Goal: Transaction & Acquisition: Obtain resource

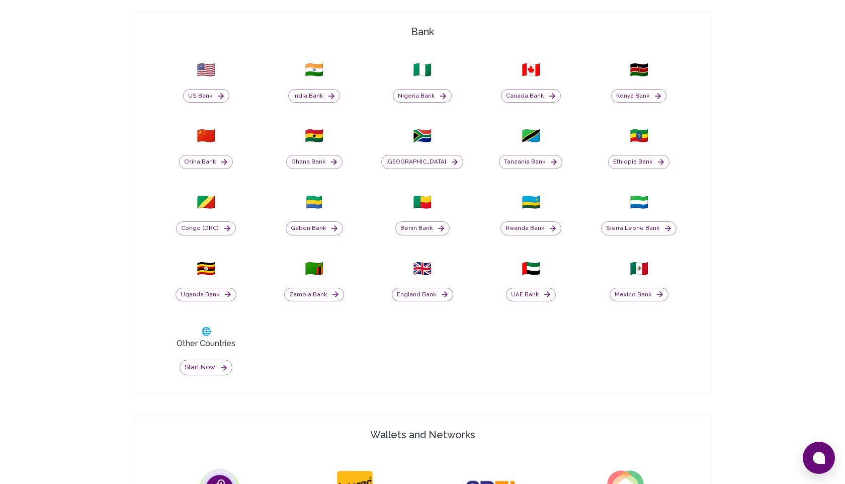
scroll to position [389, 0]
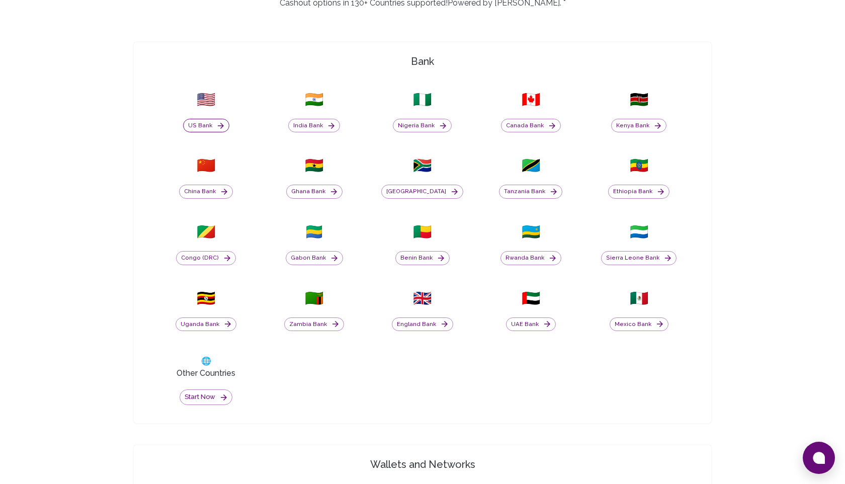
click at [216, 127] on icon "button" at bounding box center [220, 125] width 9 height 9
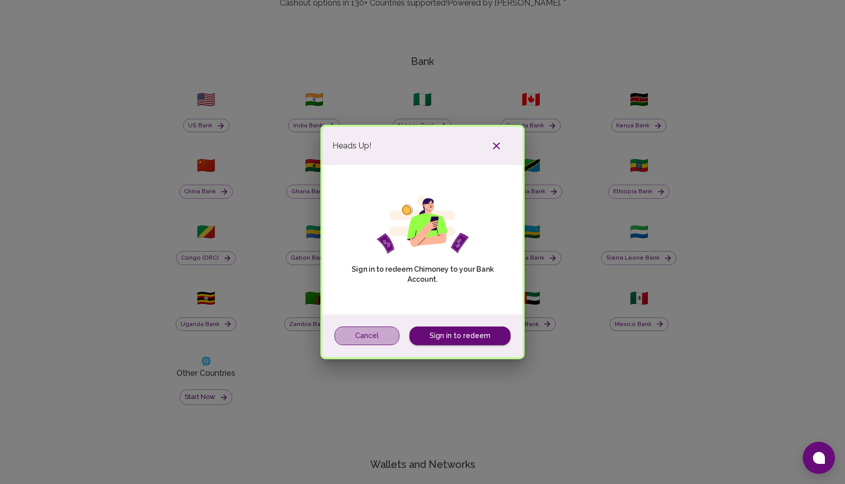
click at [369, 329] on button "Cancel" at bounding box center [366, 335] width 65 height 19
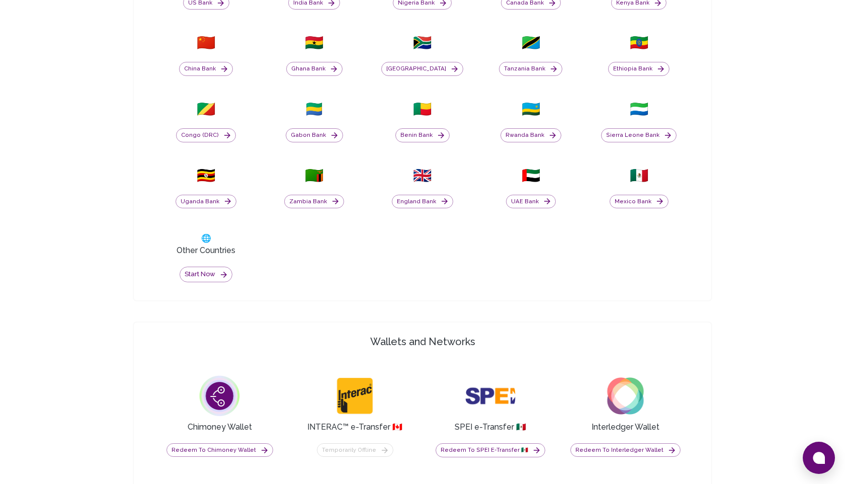
scroll to position [445, 0]
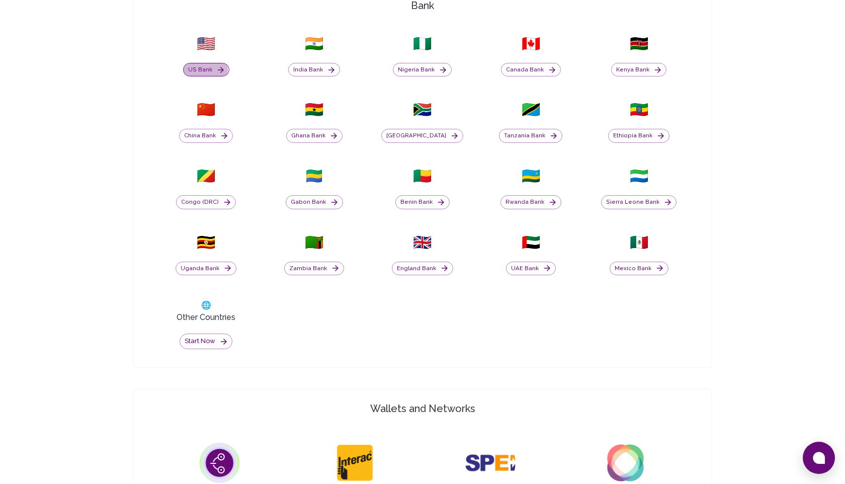
click at [194, 70] on button "US Bank" at bounding box center [206, 70] width 46 height 14
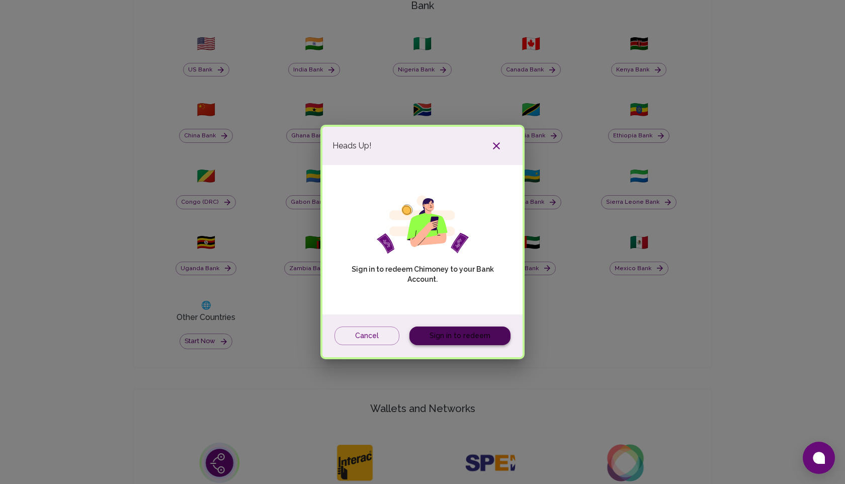
click at [449, 341] on link "Sign in to redeem" at bounding box center [459, 335] width 101 height 19
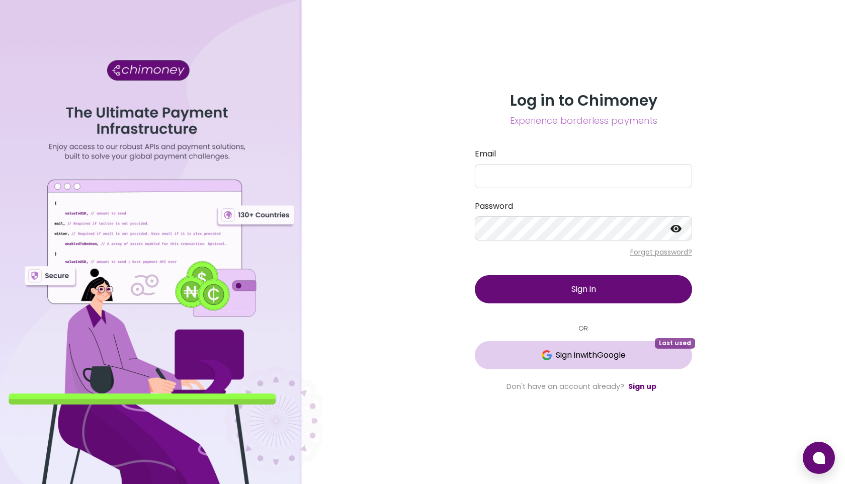
click at [581, 345] on button "Sign in with Google Last used" at bounding box center [583, 355] width 217 height 28
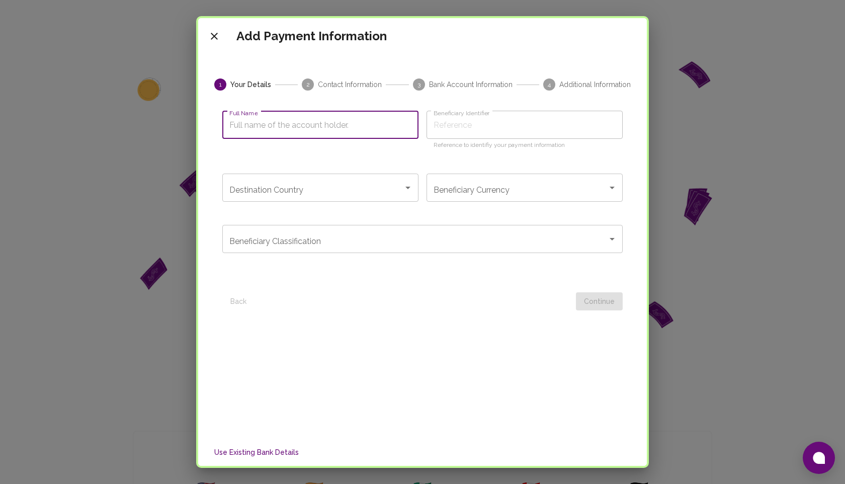
click at [293, 125] on input "Full Name" at bounding box center [320, 125] width 196 height 28
type input "Mahfuzz"
click at [298, 197] on input "Destination Country" at bounding box center [313, 187] width 172 height 19
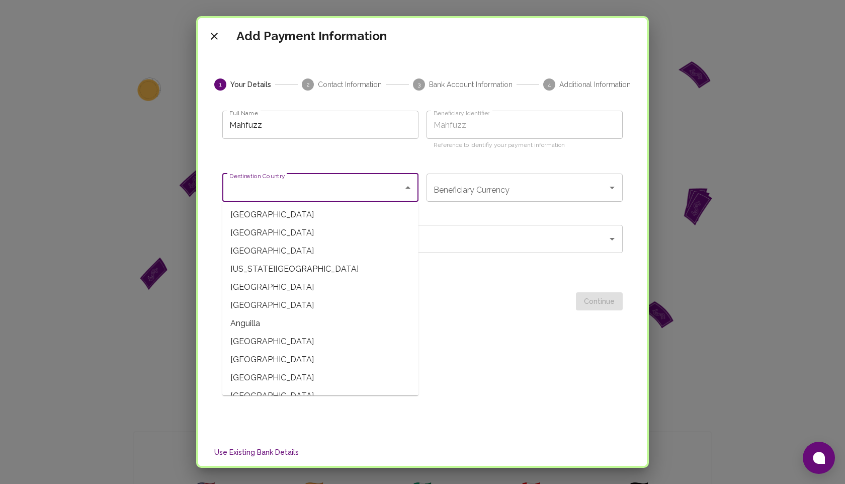
click at [291, 213] on span "Afghanistan" at bounding box center [320, 215] width 196 height 18
type input "Afghanistan"
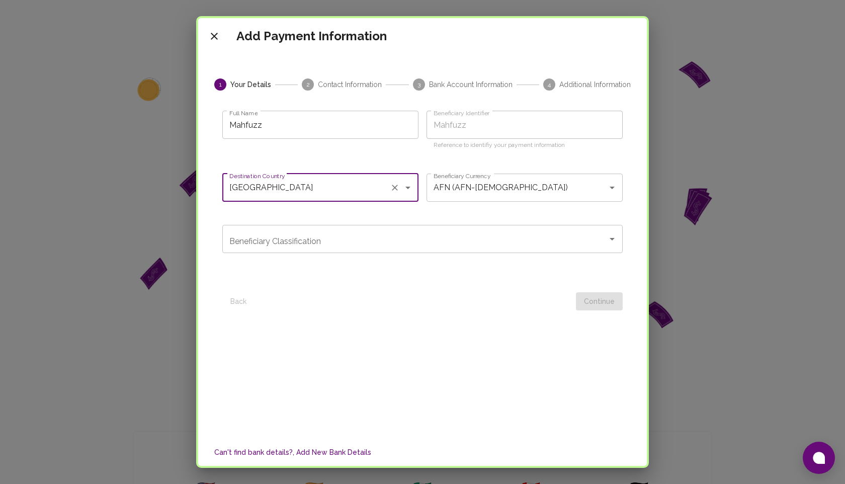
click at [364, 235] on input "Beneficiary Classification" at bounding box center [415, 238] width 376 height 19
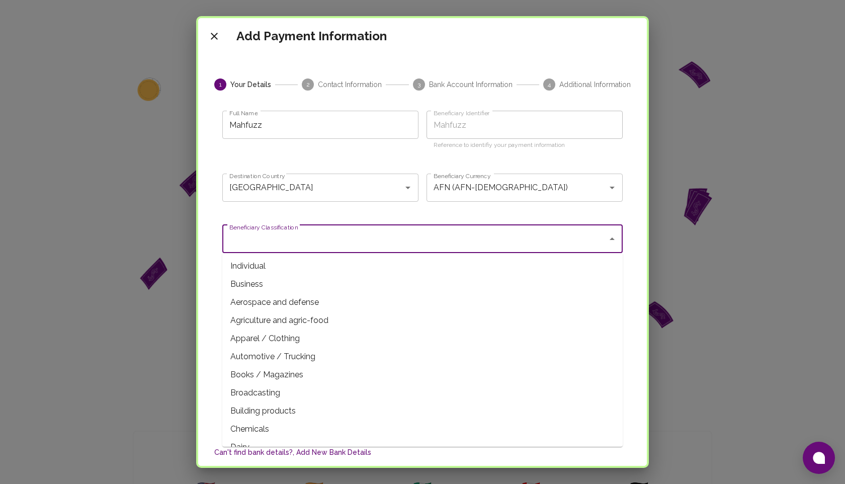
click at [340, 273] on span "Individual" at bounding box center [422, 266] width 400 height 18
type input "Individual"
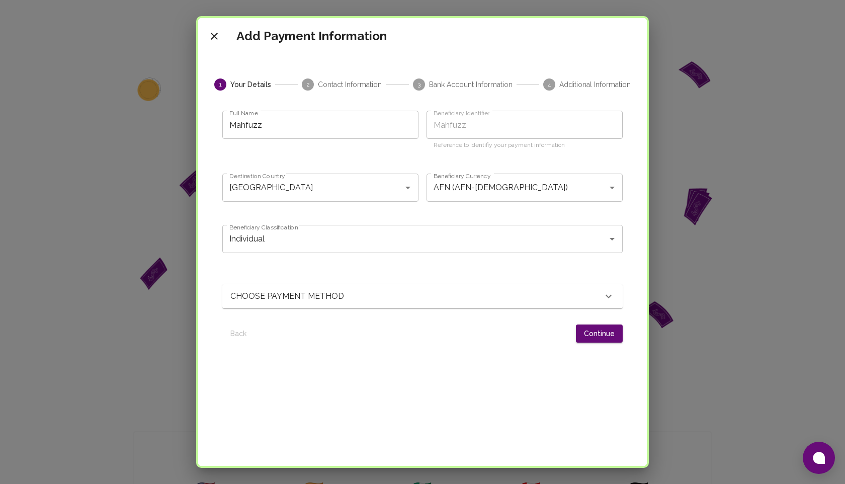
click at [418, 302] on div "CHOOSE PAYMENT METHOD" at bounding box center [416, 296] width 372 height 12
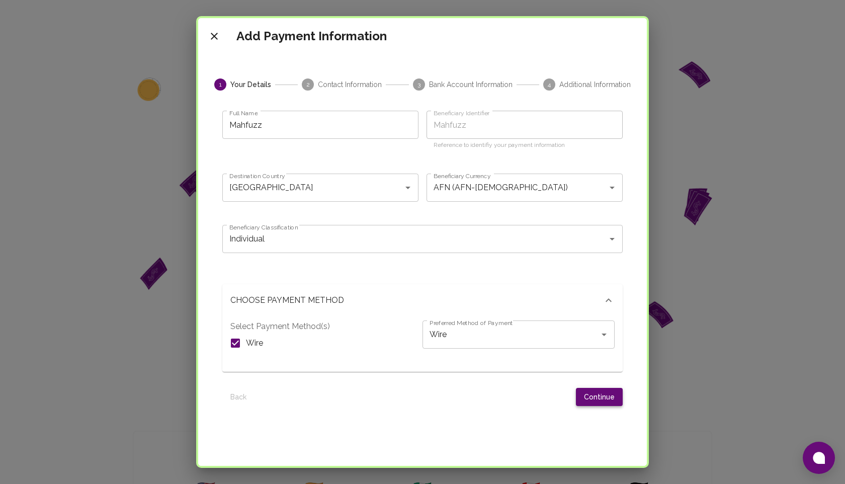
click at [586, 403] on button "Continue" at bounding box center [599, 397] width 47 height 19
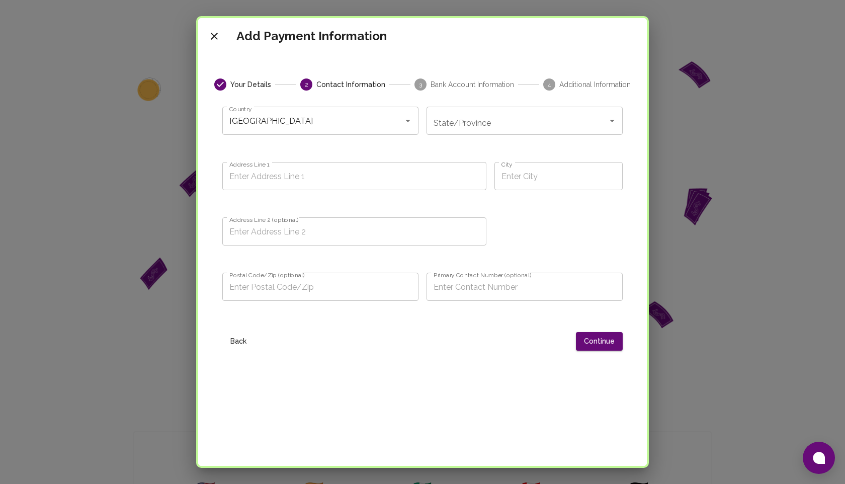
click at [403, 172] on input "Address Line 1" at bounding box center [354, 176] width 264 height 28
type input "2ewew"
click at [555, 165] on input "City" at bounding box center [558, 176] width 128 height 28
type input "frfrf"
click at [349, 238] on input "Address Line 2 (optional)" at bounding box center [354, 231] width 264 height 28
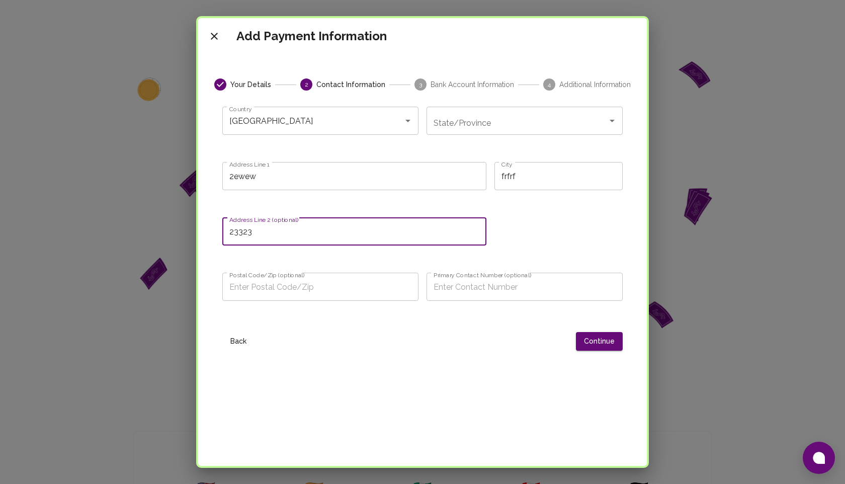
type input "23323"
click at [322, 283] on input "Postal Code/Zip (optional)" at bounding box center [320, 287] width 196 height 28
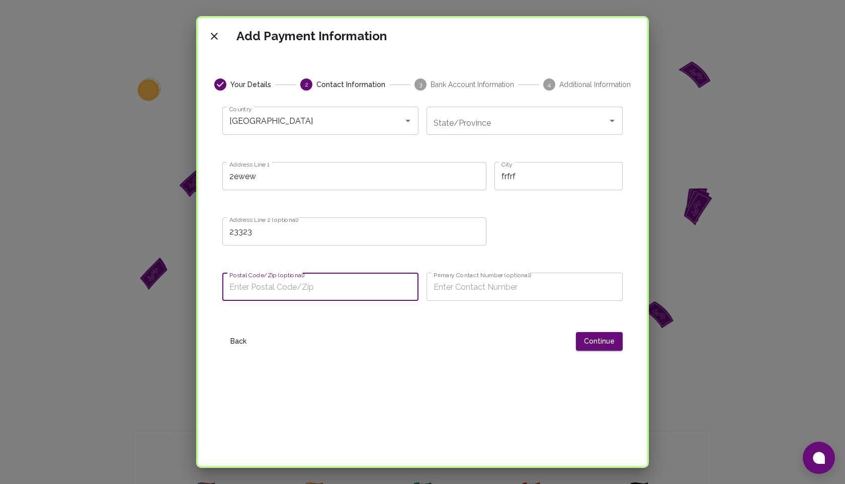
type input "2121212"
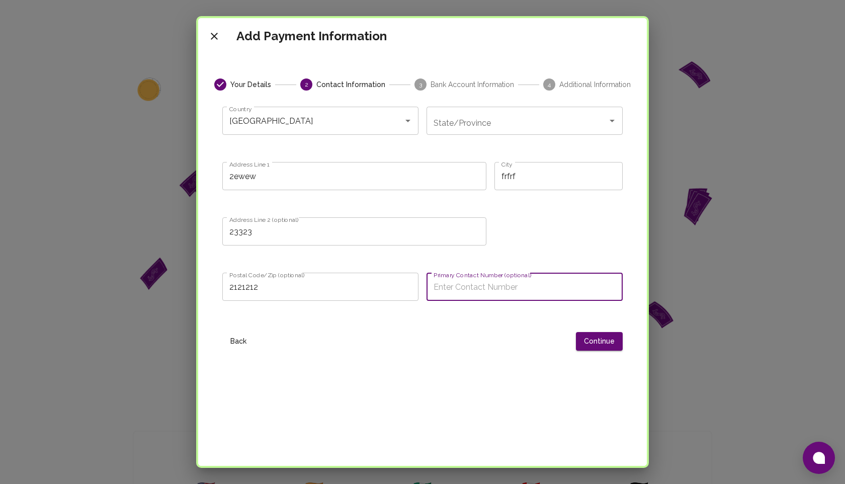
click at [459, 290] on input "Primary Contact Number (optional)" at bounding box center [524, 287] width 196 height 28
type input "323232"
click at [599, 347] on button "Continue" at bounding box center [599, 341] width 47 height 19
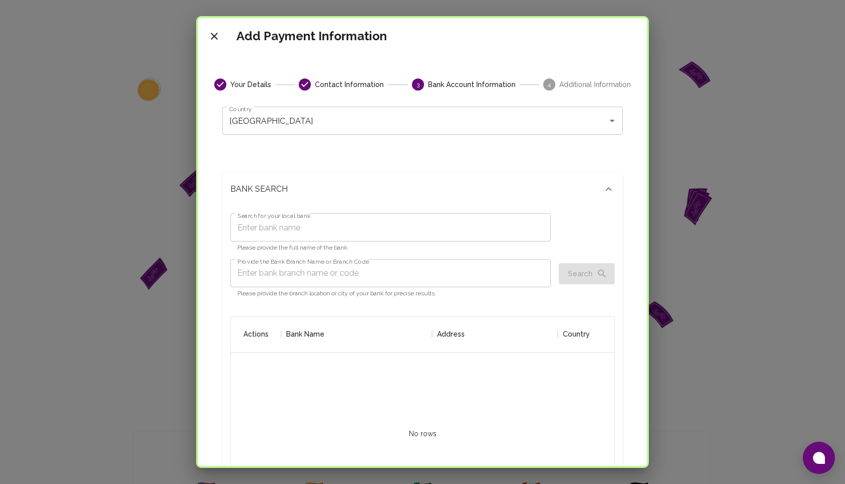
scroll to position [199, 383]
click at [376, 226] on input "Search for your local bank" at bounding box center [390, 227] width 320 height 28
type input "bank"
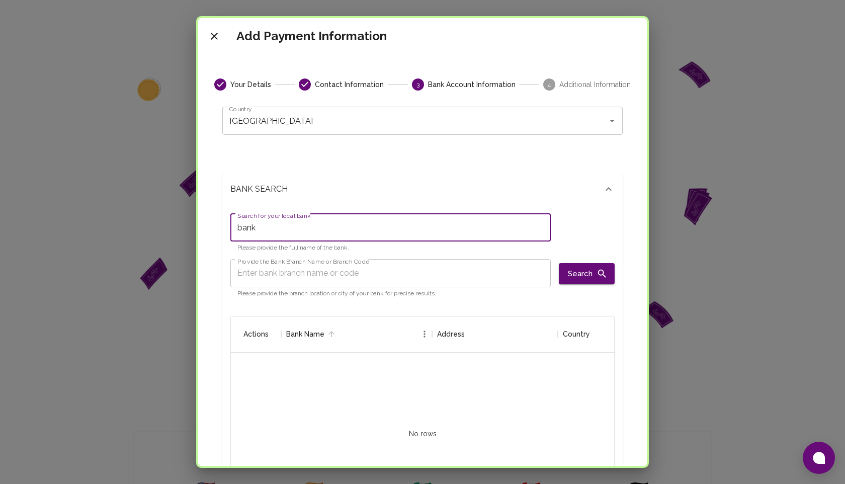
scroll to position [76, 0]
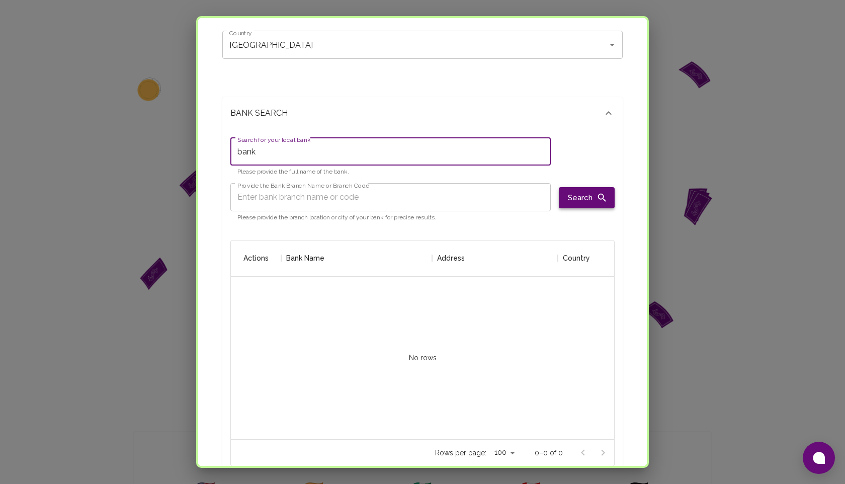
click at [568, 207] on button "Search" at bounding box center [587, 197] width 56 height 21
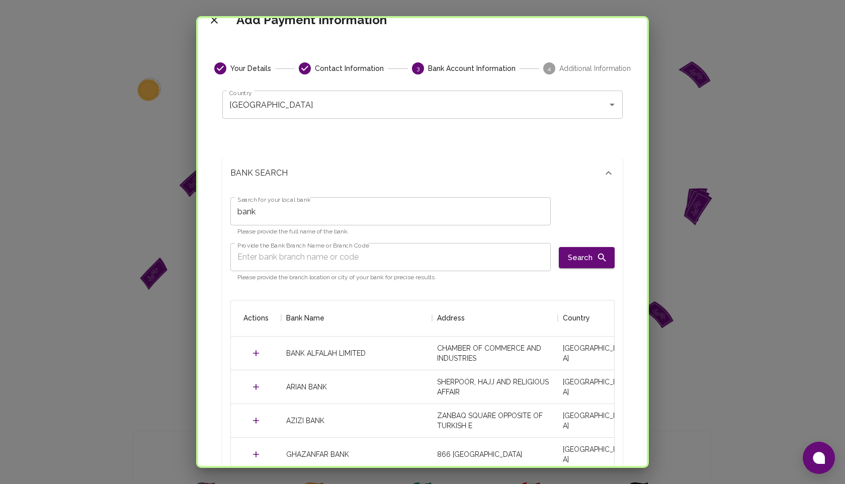
scroll to position [31, 0]
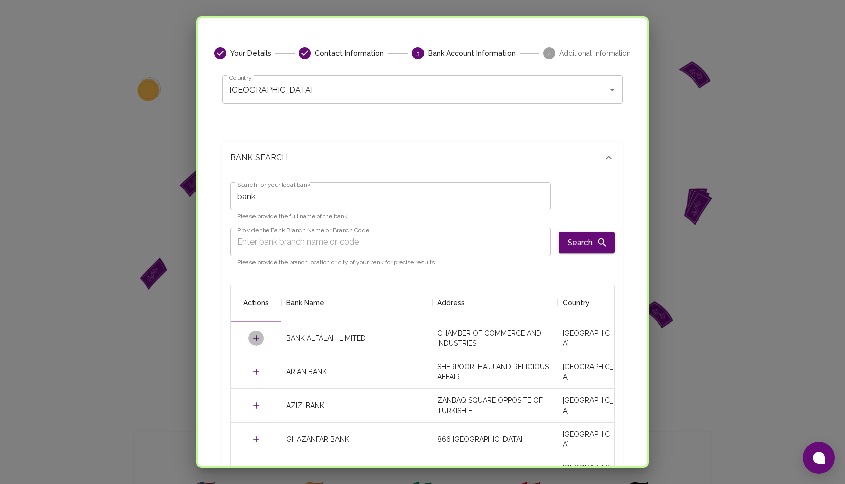
click at [254, 337] on icon "Select" at bounding box center [256, 338] width 10 height 10
type input "AFGHANISTAN - HERAT BRANCH"
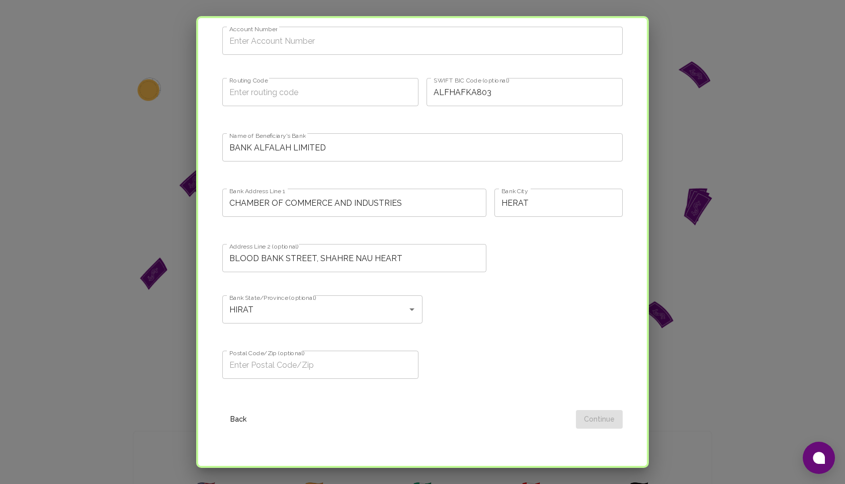
scroll to position [599, 0]
click at [276, 44] on input "Account Number" at bounding box center [422, 40] width 400 height 28
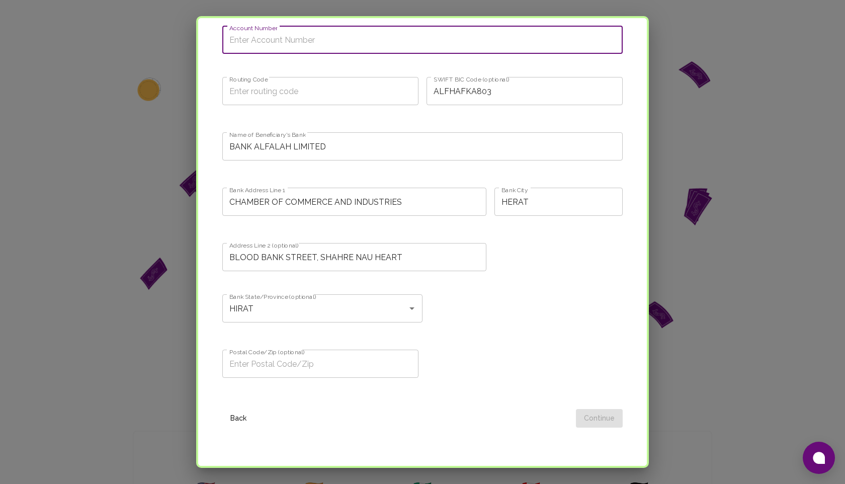
type input "0528695978"
click at [289, 85] on input "Routing Code" at bounding box center [320, 91] width 196 height 28
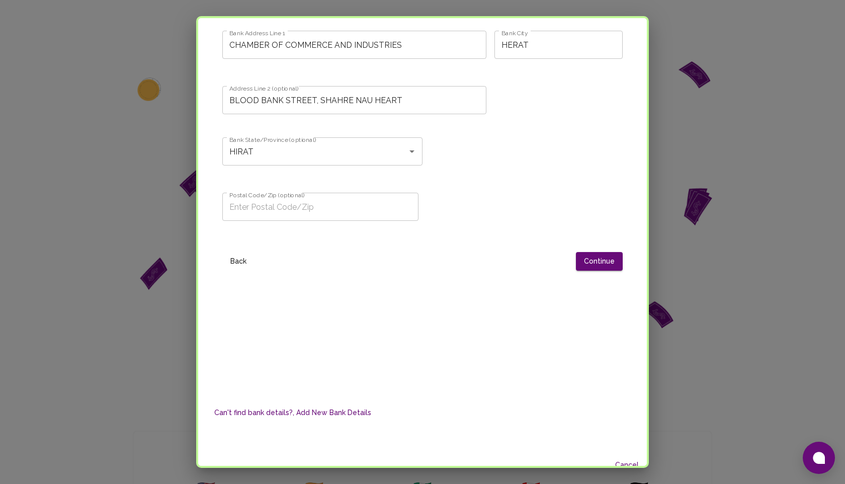
scroll to position [780, 0]
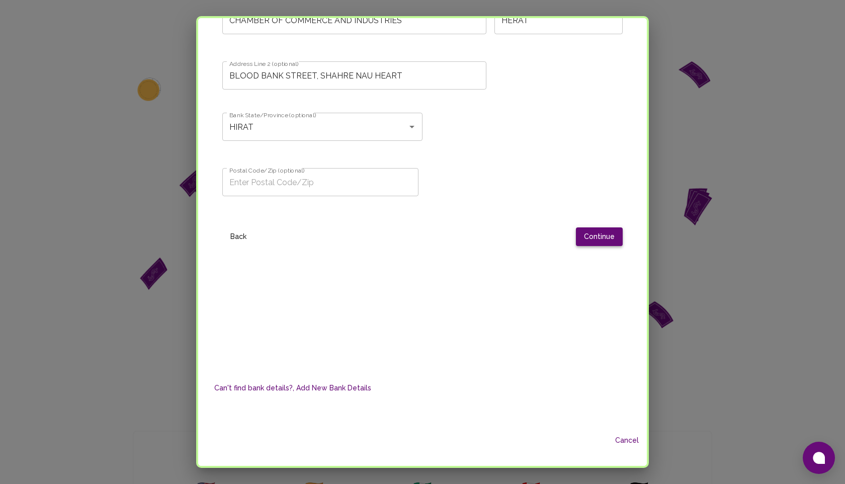
type input "3232"
click at [591, 236] on button "Continue" at bounding box center [599, 236] width 47 height 19
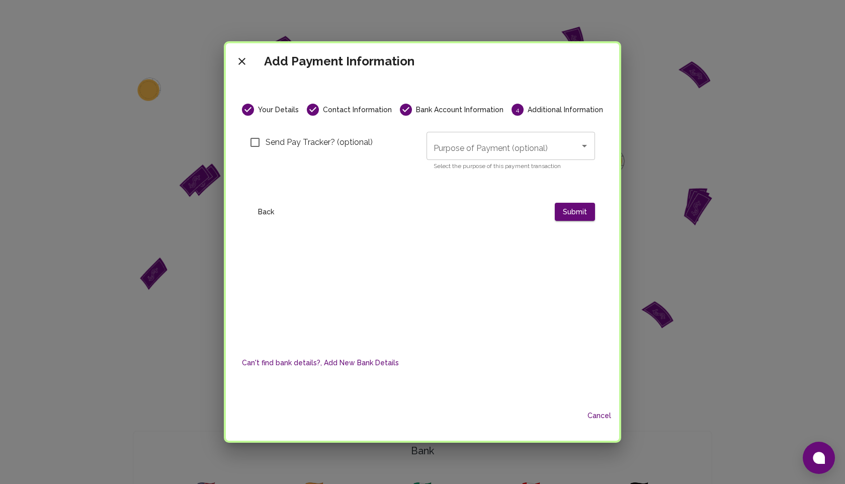
scroll to position [0, 0]
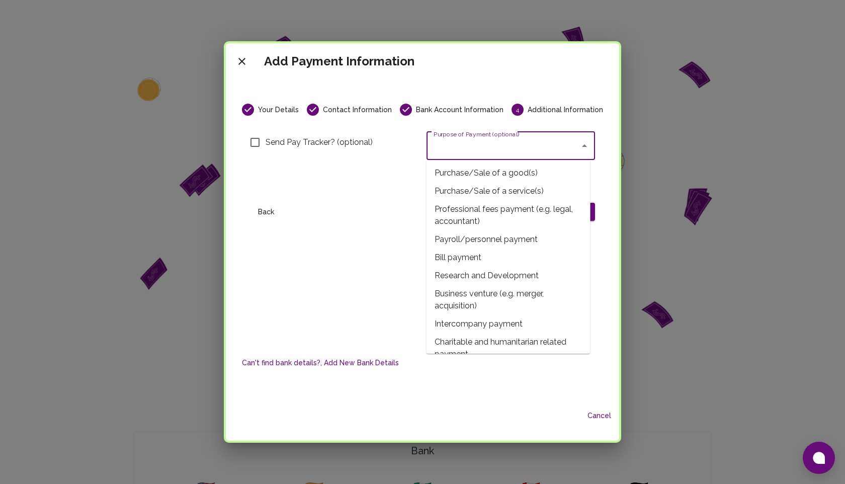
click at [493, 146] on input "Purpose of Payment (optional)" at bounding box center [503, 145] width 144 height 19
click at [493, 190] on span "Purchase/Sale of a service(s)" at bounding box center [508, 191] width 164 height 18
type input "Purchase/Sale of a service(s)"
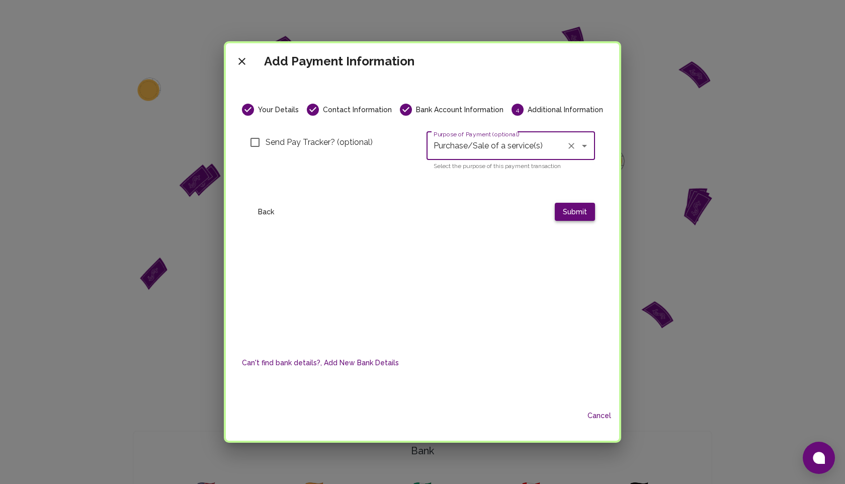
click at [573, 211] on button "Submit" at bounding box center [575, 212] width 40 height 19
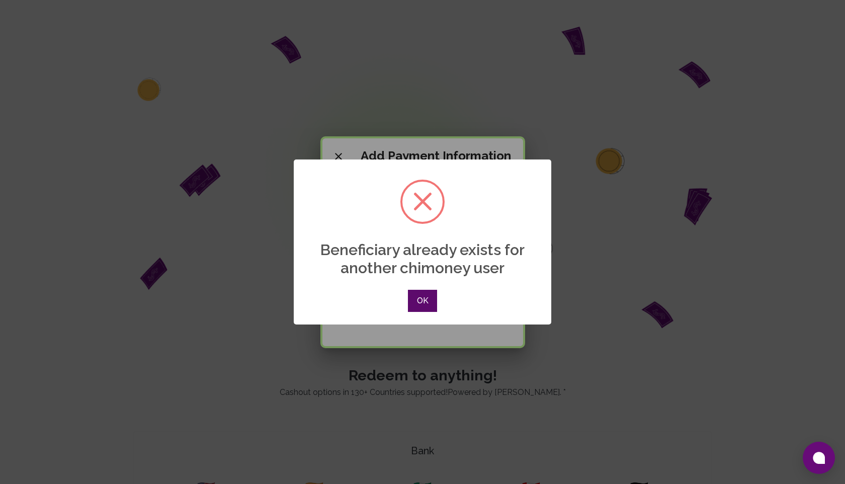
click at [422, 300] on button "OK" at bounding box center [422, 301] width 29 height 22
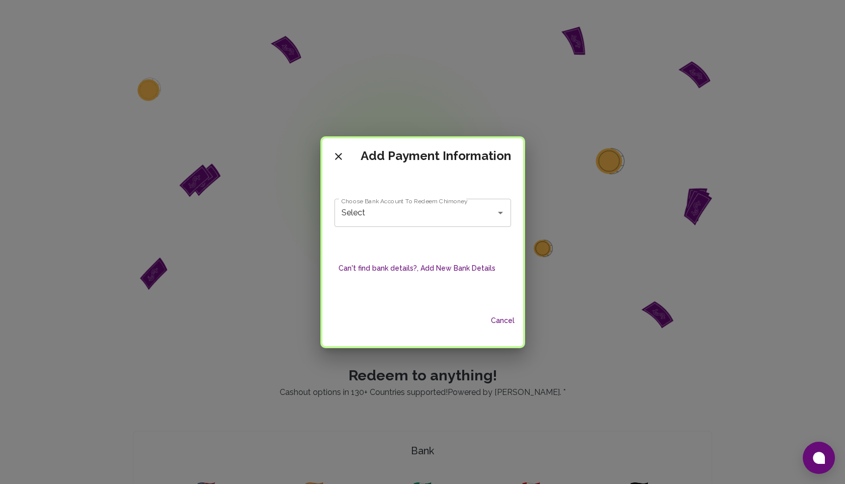
click at [497, 320] on button "Cancel" at bounding box center [503, 320] width 32 height 19
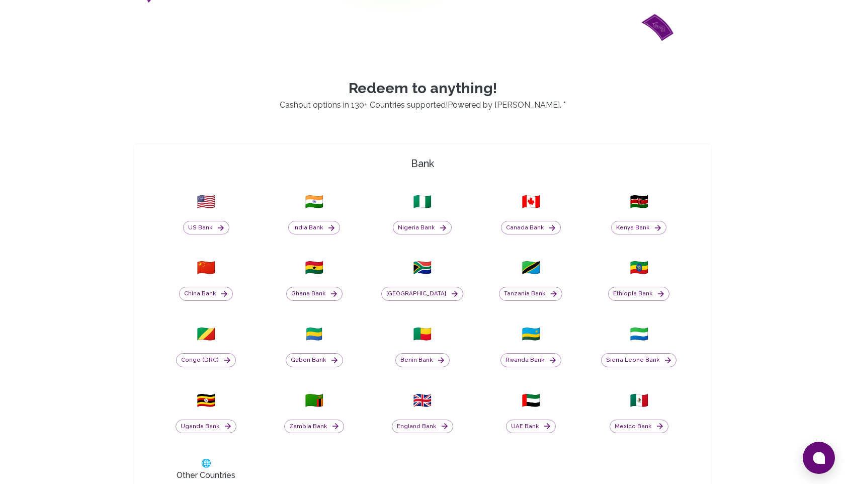
scroll to position [340, 0]
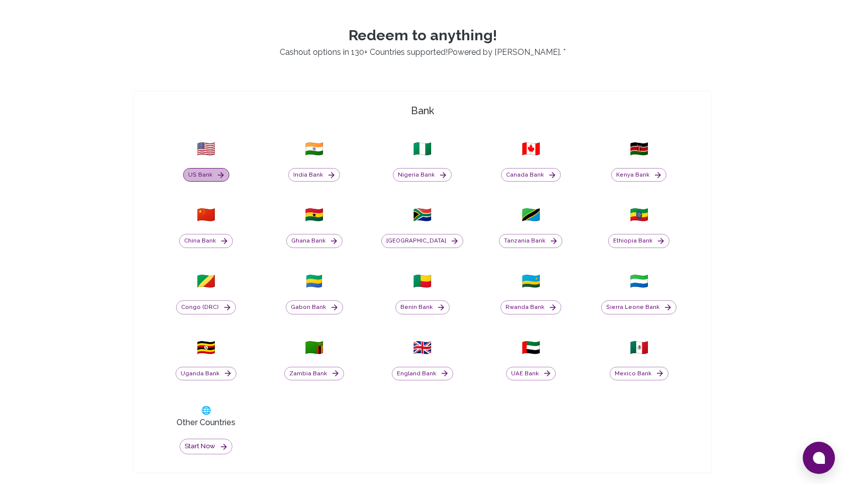
click at [217, 169] on button "US Bank" at bounding box center [206, 175] width 46 height 14
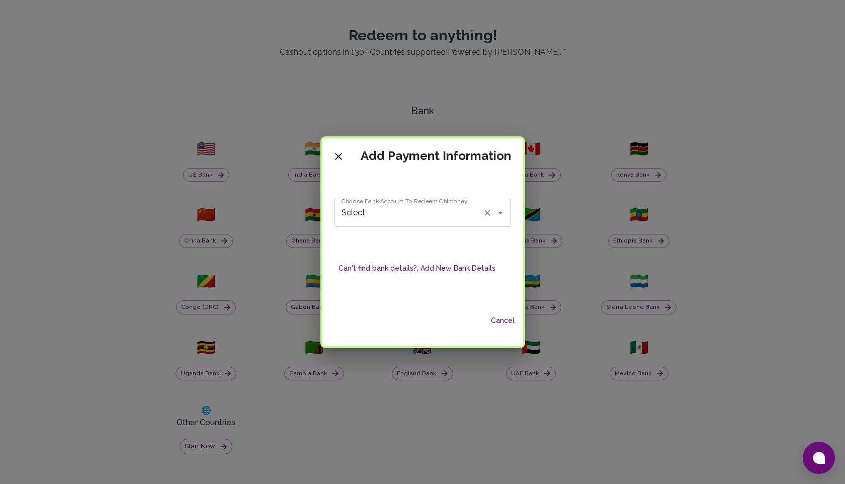
click at [381, 222] on input "Select" at bounding box center [408, 212] width 139 height 19
click at [444, 271] on button "Can't find bank details?, Add New Bank Details" at bounding box center [416, 268] width 165 height 19
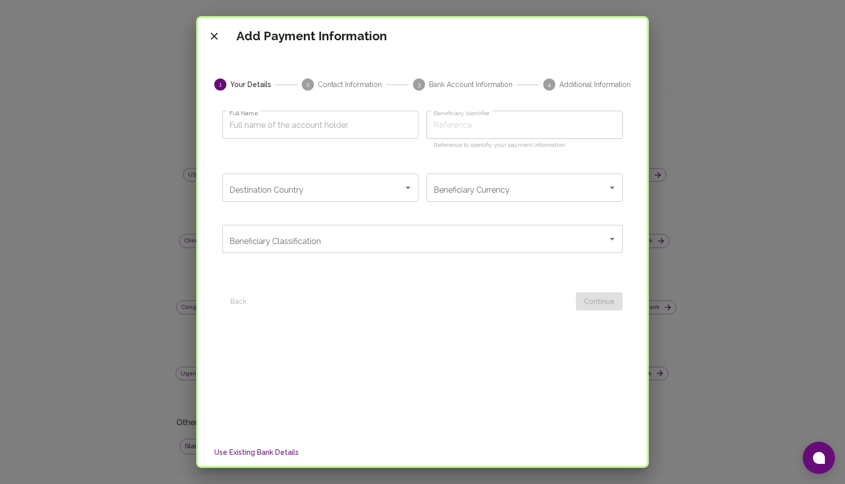
click at [309, 136] on input "Full Name" at bounding box center [320, 125] width 196 height 28
type input "Mahfuzz"
type input "Mahfuz"
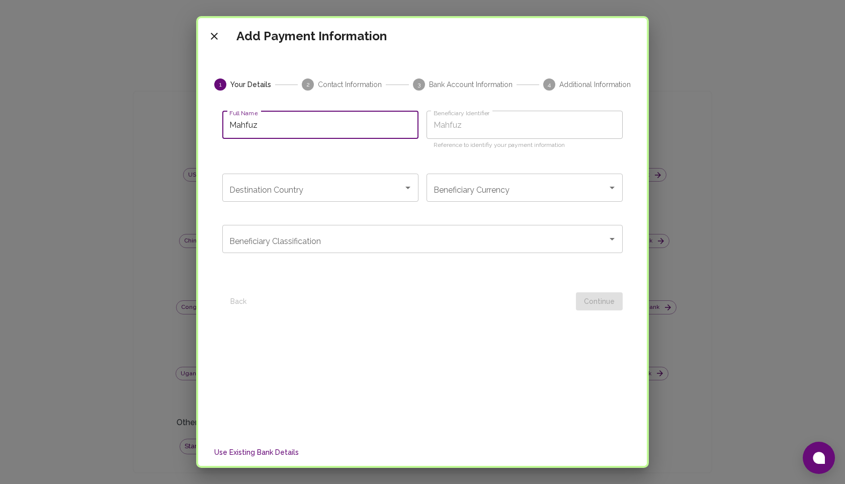
type input "Mahfu"
type input "Mahfu e"
type input "Mahfu e3"
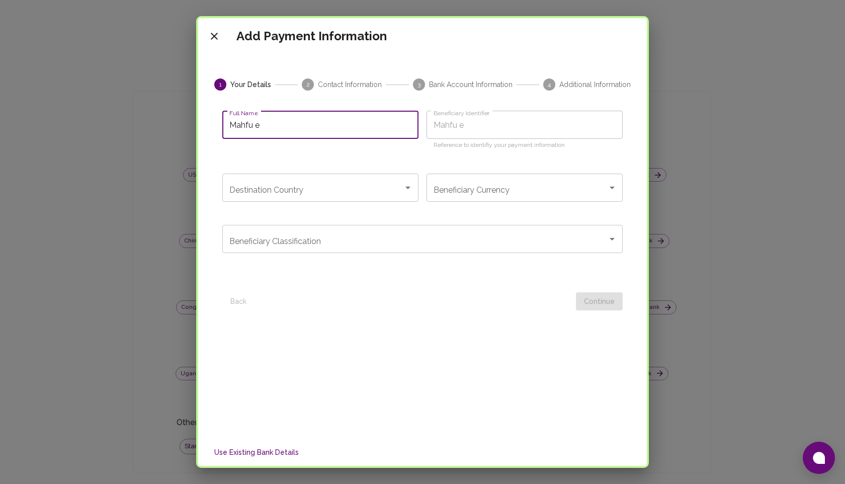
type input "Mahfu e3"
type input "Mahfu e3e"
click at [311, 188] on input "Destination Country" at bounding box center [313, 187] width 172 height 19
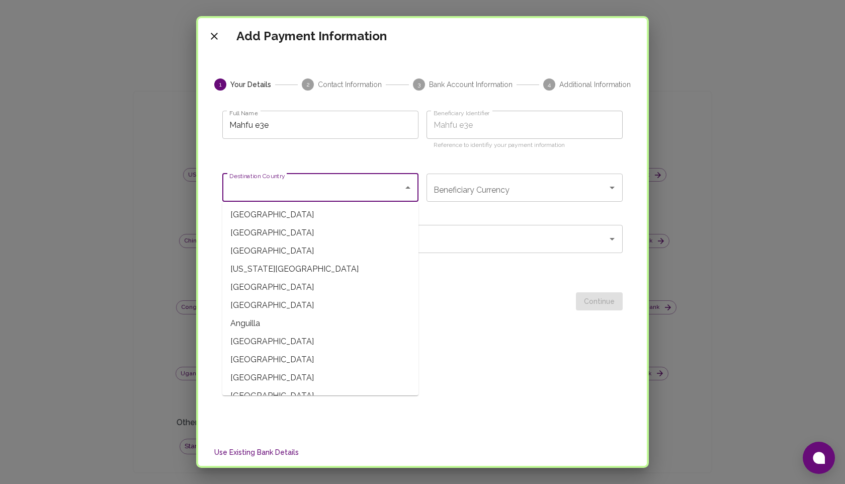
click at [302, 219] on span "Afghanistan" at bounding box center [320, 215] width 196 height 18
type input "Afghanistan"
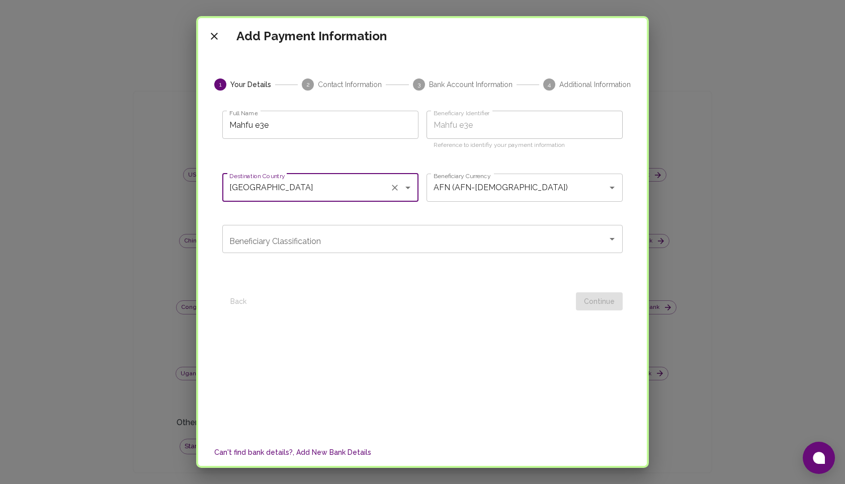
click at [366, 252] on div "Beneficiary Classification" at bounding box center [422, 239] width 400 height 28
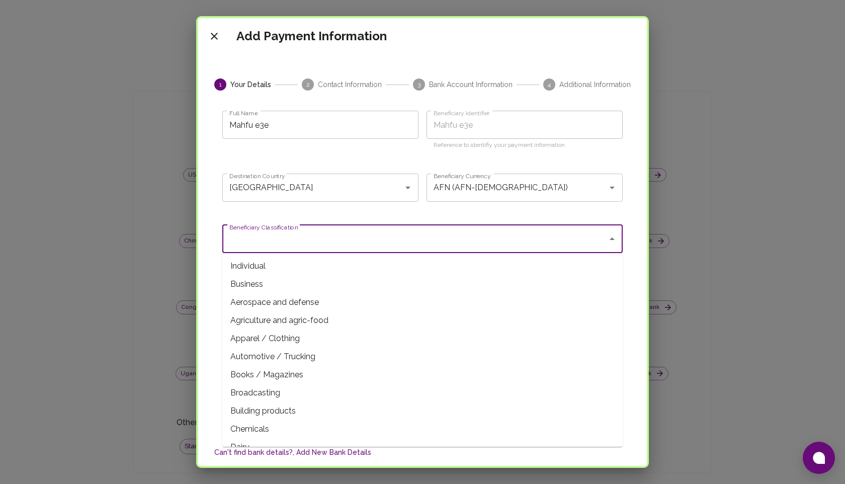
click at [362, 269] on span "Individual" at bounding box center [422, 266] width 400 height 18
type input "Individual"
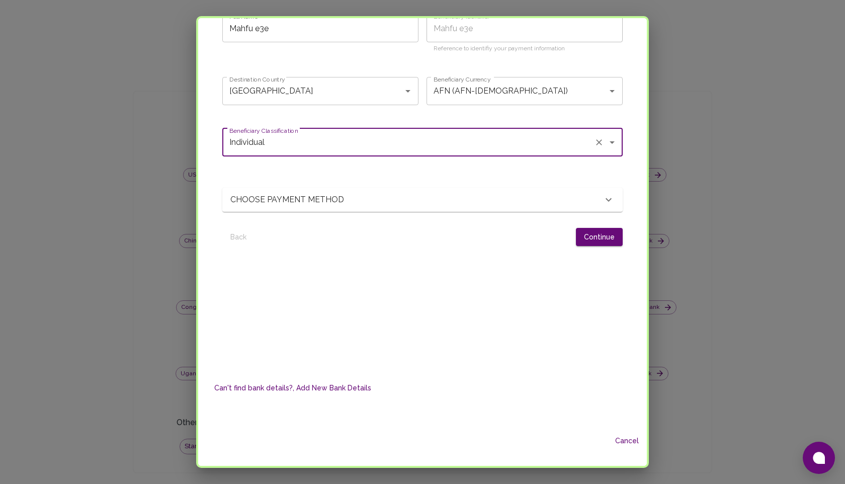
scroll to position [97, 0]
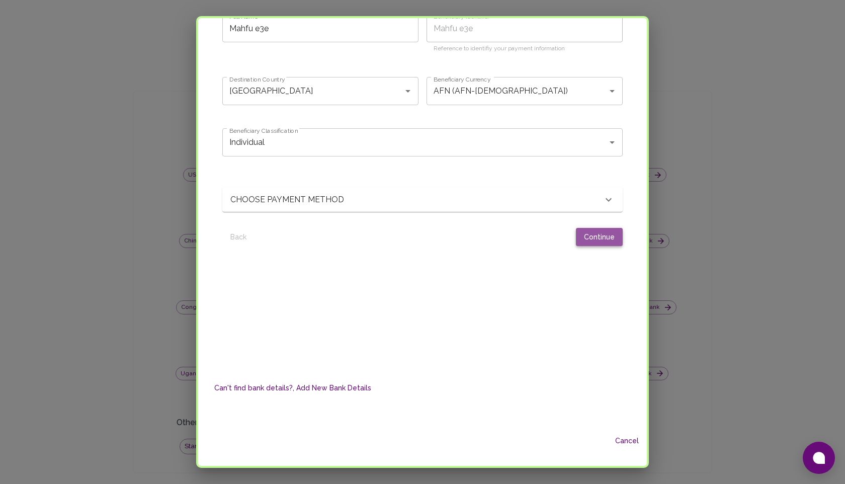
click at [599, 242] on button "Continue" at bounding box center [599, 237] width 47 height 19
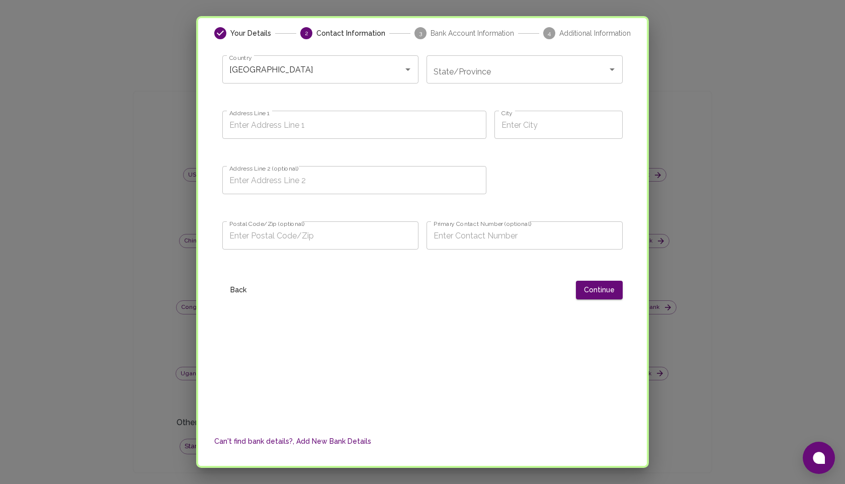
scroll to position [0, 0]
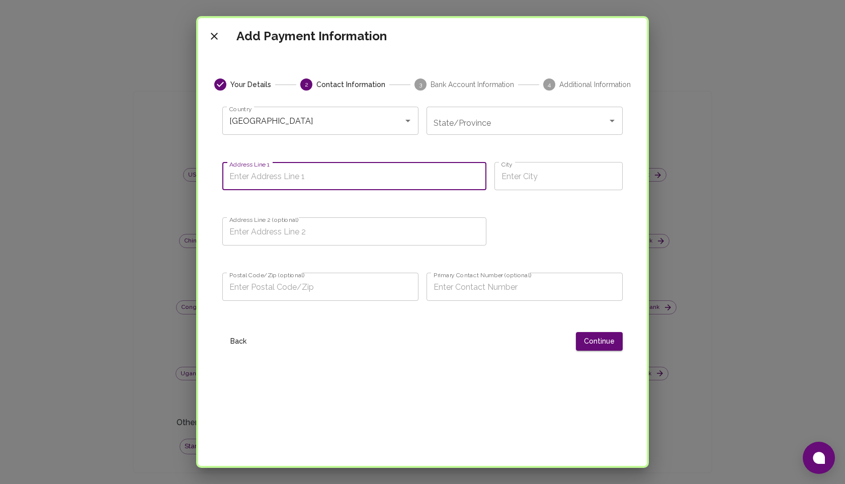
click at [440, 175] on input "Address Line 1" at bounding box center [354, 176] width 264 height 28
type input "ccdde"
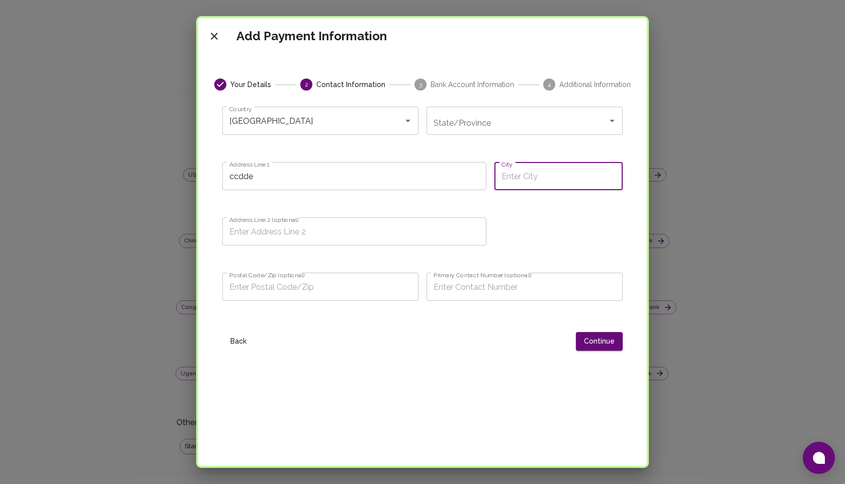
click at [554, 177] on input "City" at bounding box center [558, 176] width 128 height 28
type input "dedede"
click at [602, 339] on button "Continue" at bounding box center [599, 341] width 47 height 19
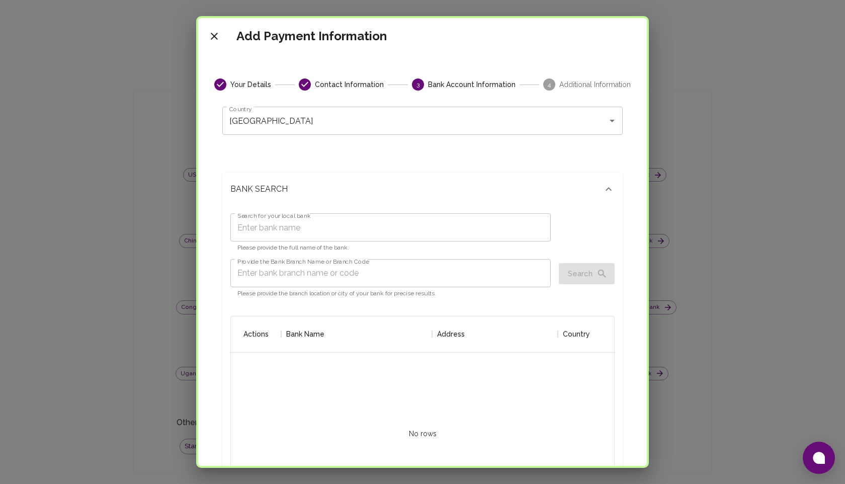
scroll to position [199, 383]
click at [331, 225] on input "Search for your local bank" at bounding box center [390, 227] width 320 height 28
type input "bank"
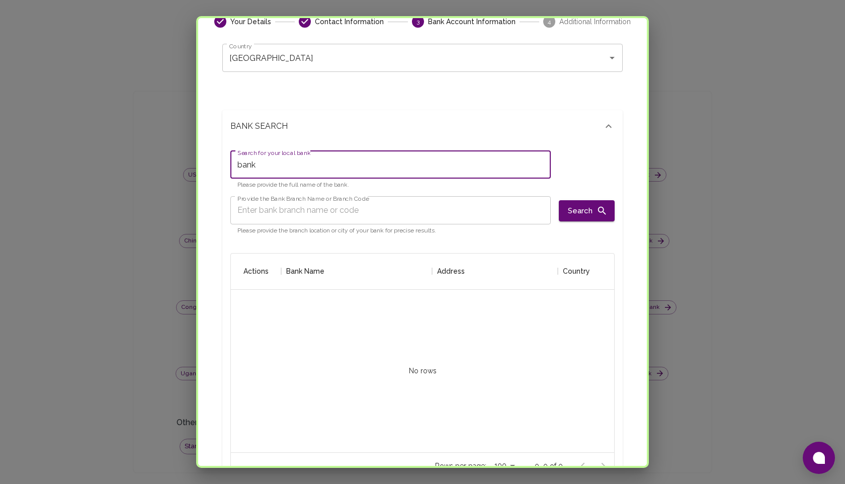
scroll to position [163, 0]
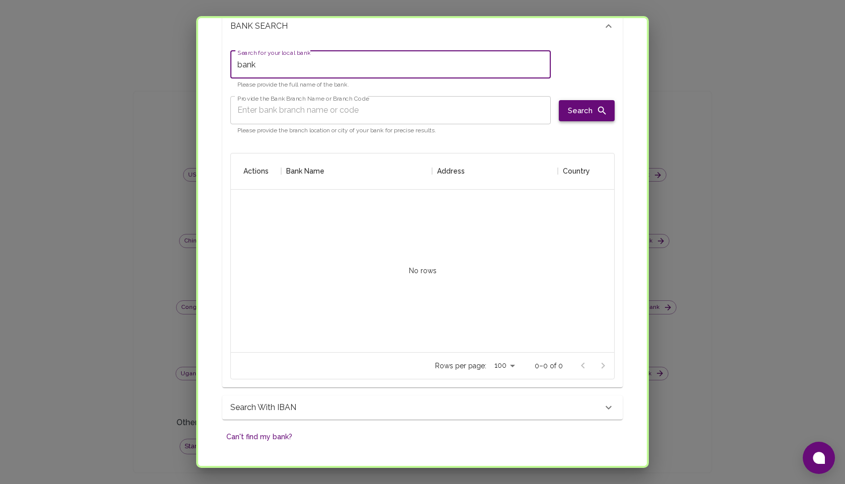
click at [580, 114] on button "Search" at bounding box center [587, 110] width 56 height 21
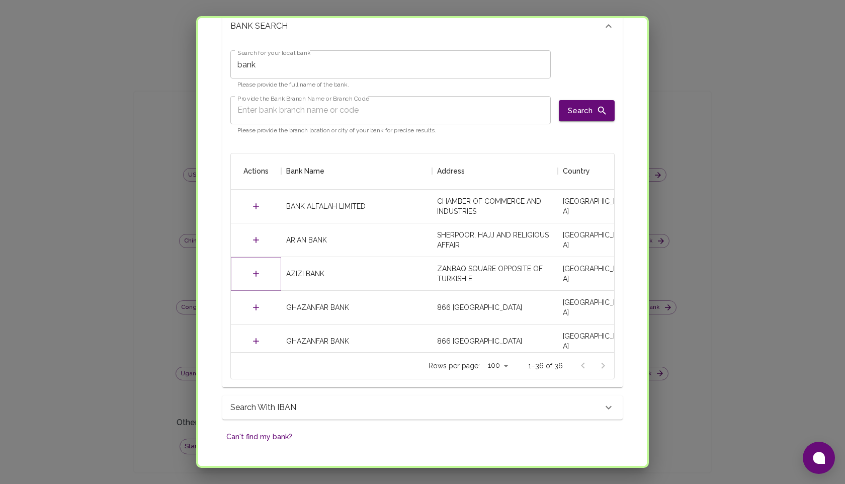
click at [253, 270] on icon "Select" at bounding box center [256, 274] width 10 height 10
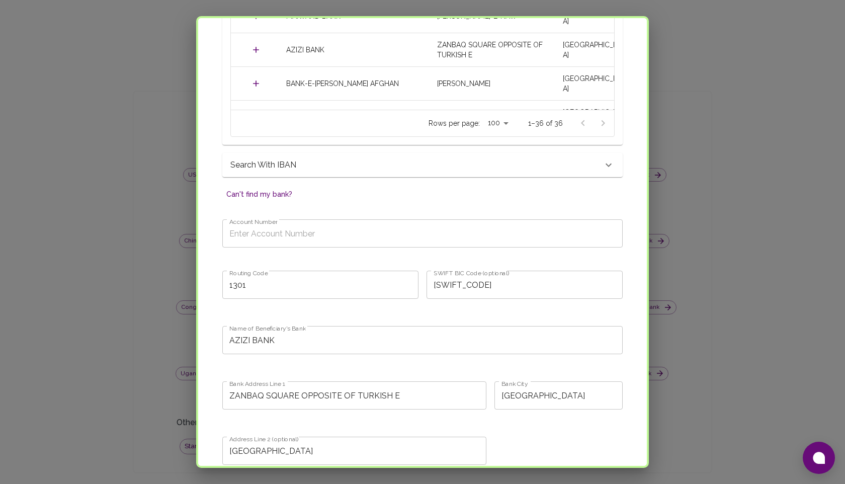
scroll to position [415, 0]
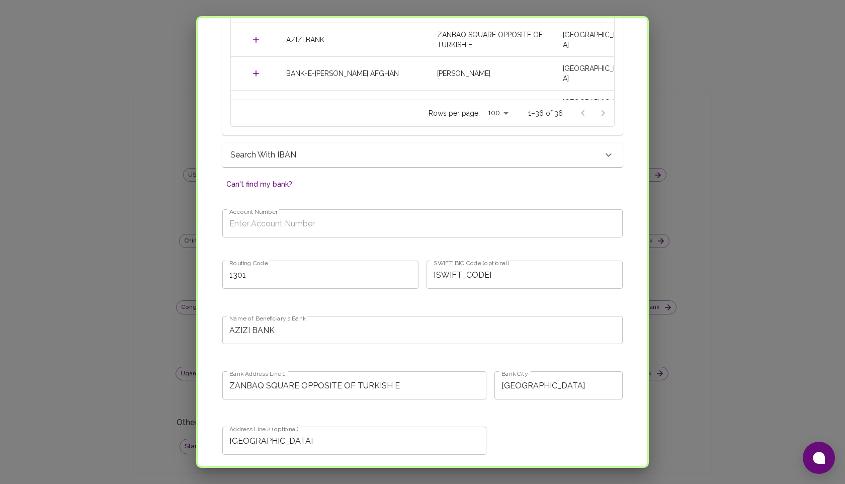
click at [256, 235] on input "Account Number" at bounding box center [422, 223] width 400 height 28
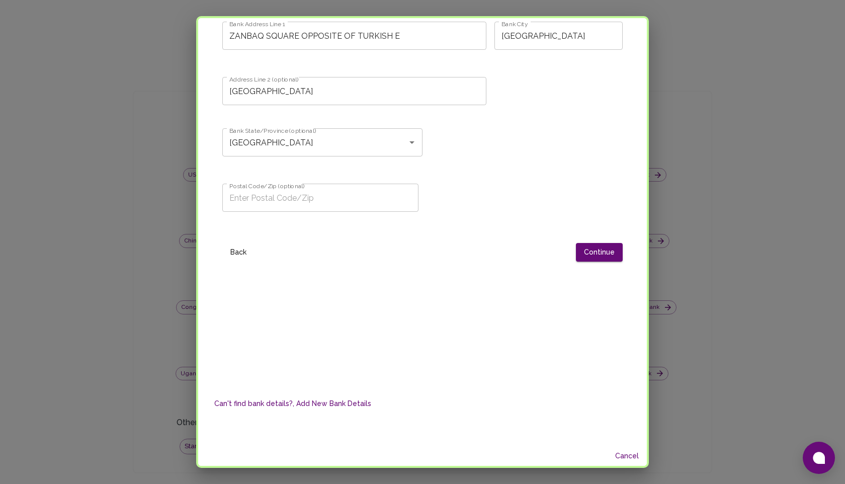
scroll to position [780, 0]
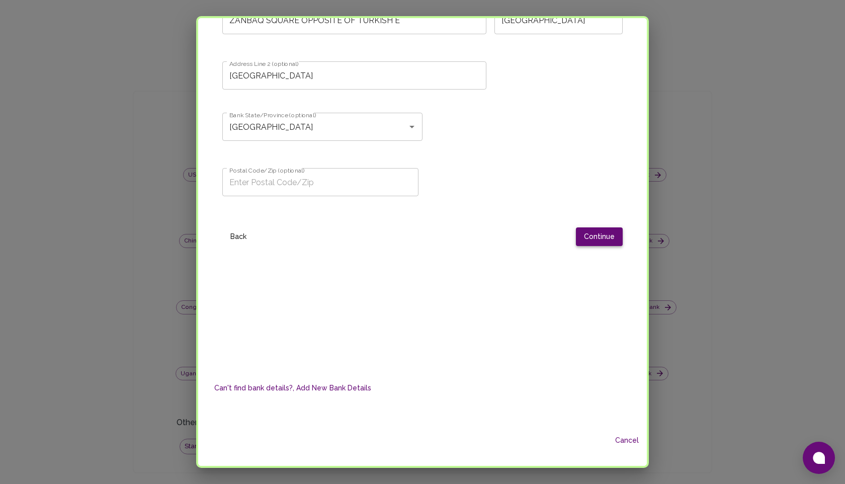
type input "tgggtgt"
click at [602, 239] on button "Continue" at bounding box center [599, 236] width 47 height 19
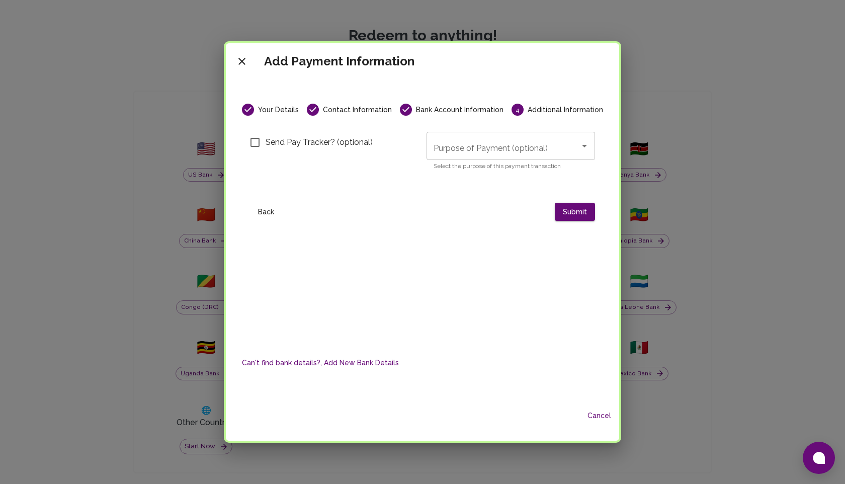
scroll to position [0, 0]
click at [574, 222] on div "Your Details Contact Information Bank Account Information 4 Additional Informat…" at bounding box center [422, 213] width 369 height 218
click at [572, 216] on button "Submit" at bounding box center [575, 212] width 40 height 19
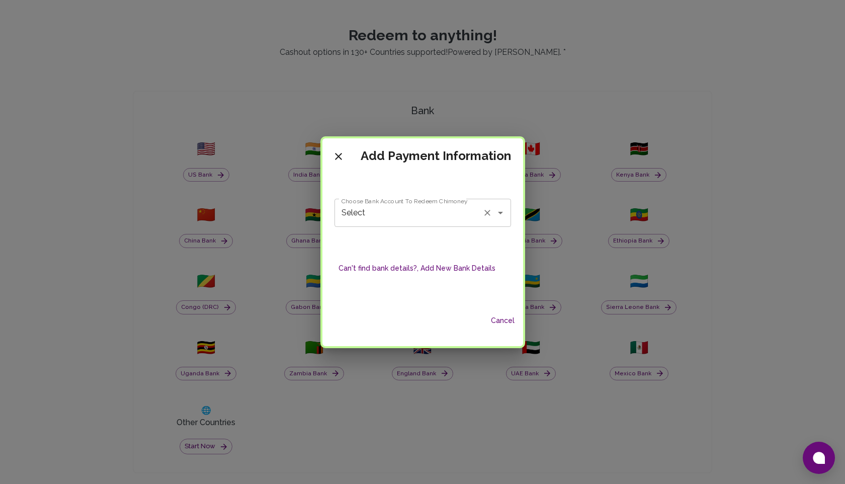
click at [498, 212] on icon "Open" at bounding box center [500, 213] width 5 height 3
click at [455, 300] on div "Choose Bank Account To Redeem Chimoney Select Choose Bank Account To Redeem Chi…" at bounding box center [422, 241] width 201 height 133
click at [499, 206] on button "Open" at bounding box center [500, 213] width 14 height 14
click at [423, 238] on span "BANK ALFALAH LIMITED - wwewwe" at bounding box center [422, 240] width 174 height 18
type input "BANK ALFALAH LIMITED - wwewwe"
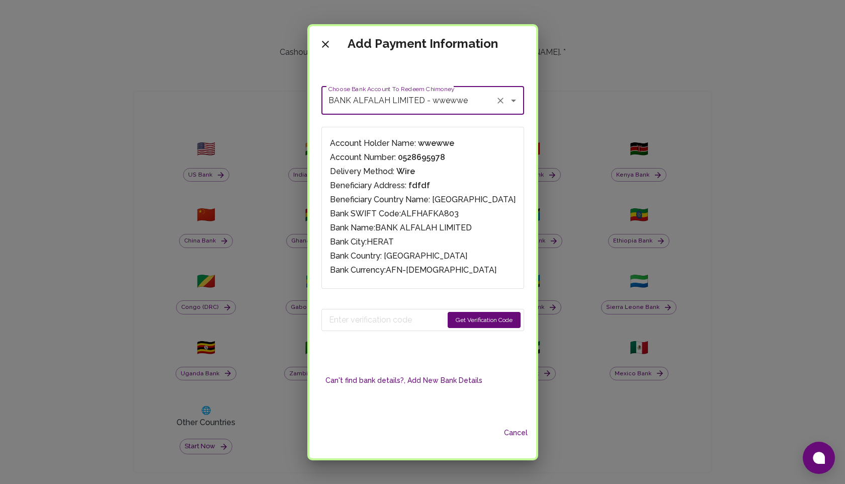
click at [331, 48] on icon "close" at bounding box center [325, 44] width 12 height 12
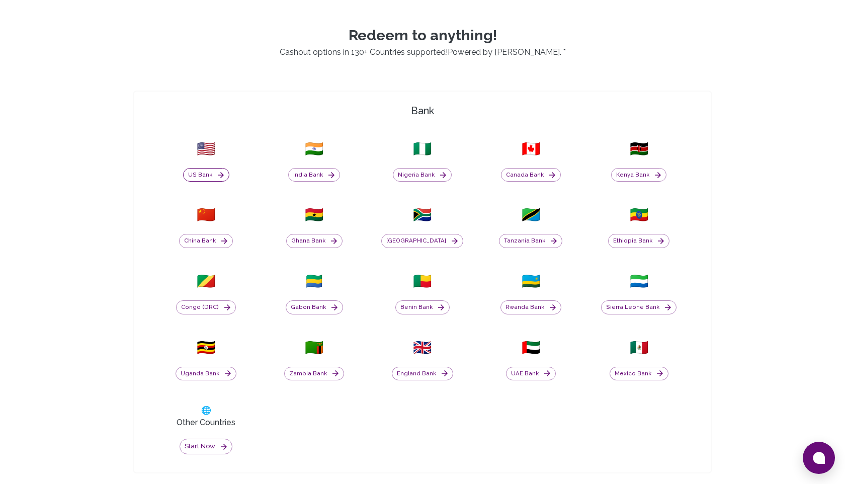
click at [202, 174] on button "US Bank" at bounding box center [206, 175] width 46 height 14
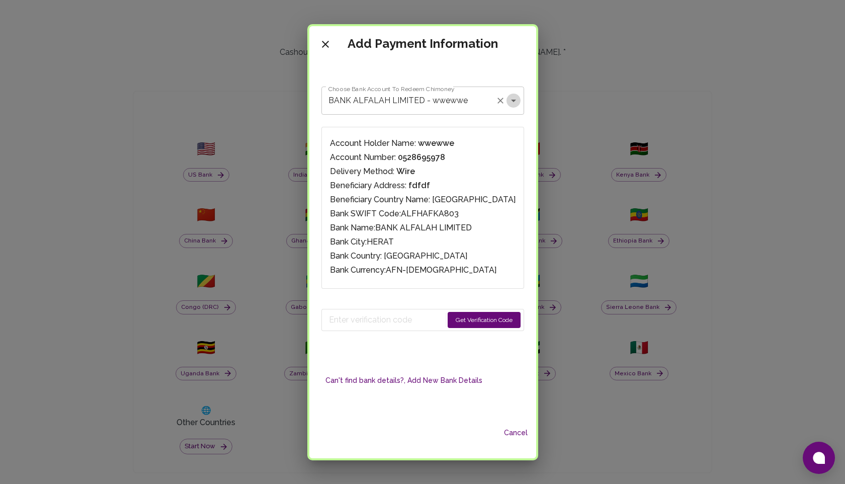
click at [507, 103] on icon "Open" at bounding box center [513, 101] width 12 height 12
click at [497, 103] on icon "Clear" at bounding box center [500, 101] width 6 height 6
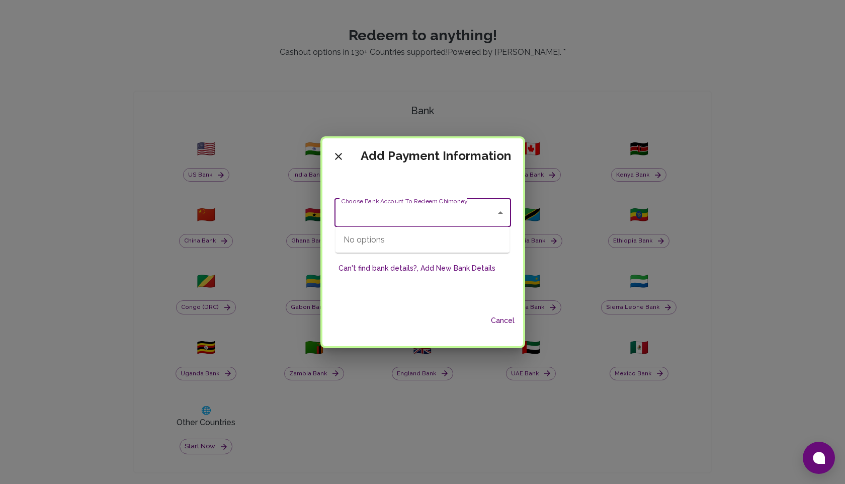
scroll to position [0, 0]
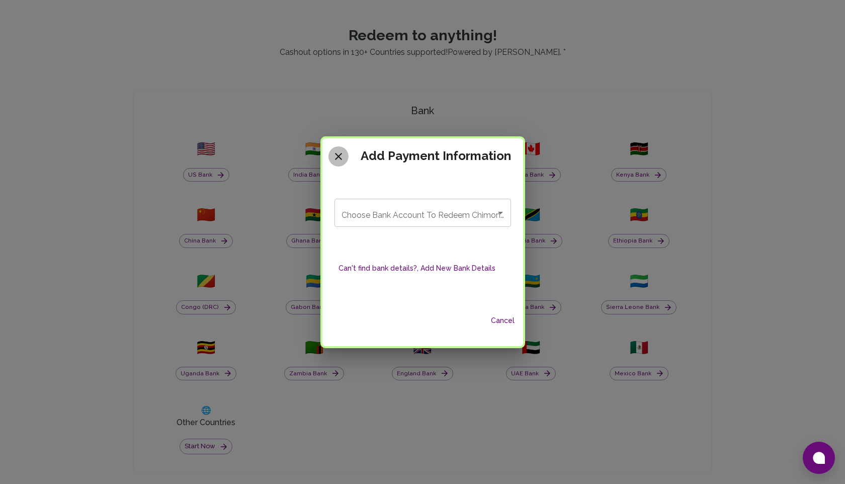
click at [342, 156] on icon "close" at bounding box center [338, 156] width 12 height 12
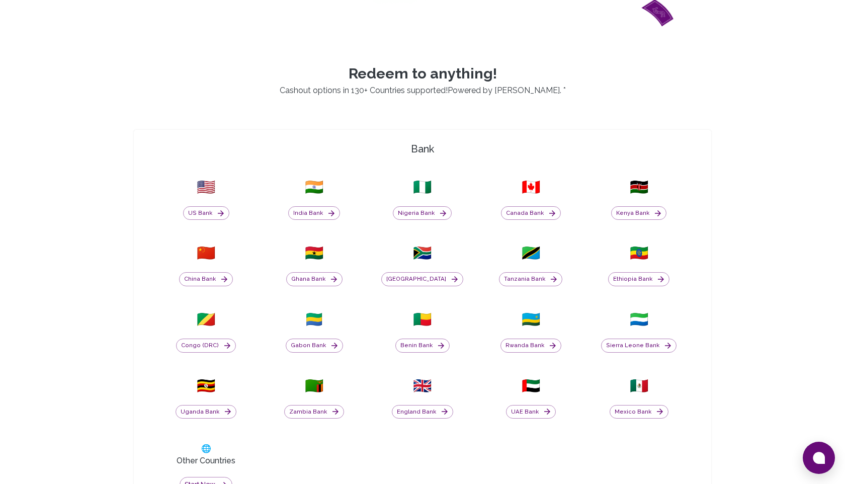
scroll to position [310, 0]
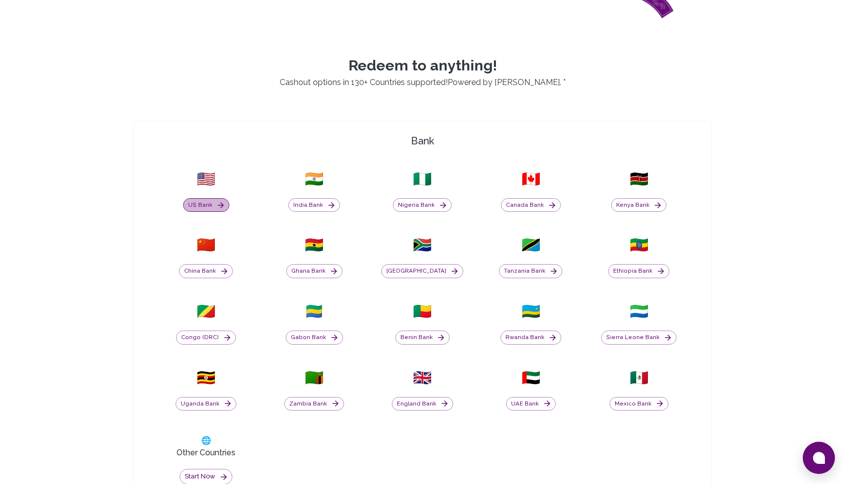
click at [216, 209] on icon "button" at bounding box center [220, 205] width 9 height 9
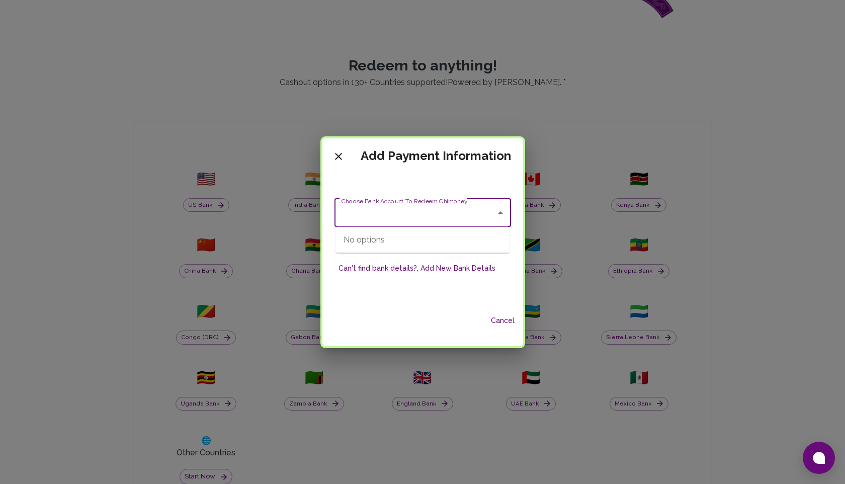
click at [408, 206] on div "Choose Bank Account To Redeem Chimoney Choose Bank Account To Redeem Chimoney" at bounding box center [422, 213] width 177 height 28
click at [501, 214] on icon "Close" at bounding box center [500, 213] width 12 height 12
click at [501, 214] on icon "Open" at bounding box center [500, 213] width 12 height 12
click at [444, 233] on div "No options" at bounding box center [422, 240] width 174 height 26
click at [497, 317] on button "Cancel" at bounding box center [503, 320] width 32 height 19
